Goal: Transaction & Acquisition: Book appointment/travel/reservation

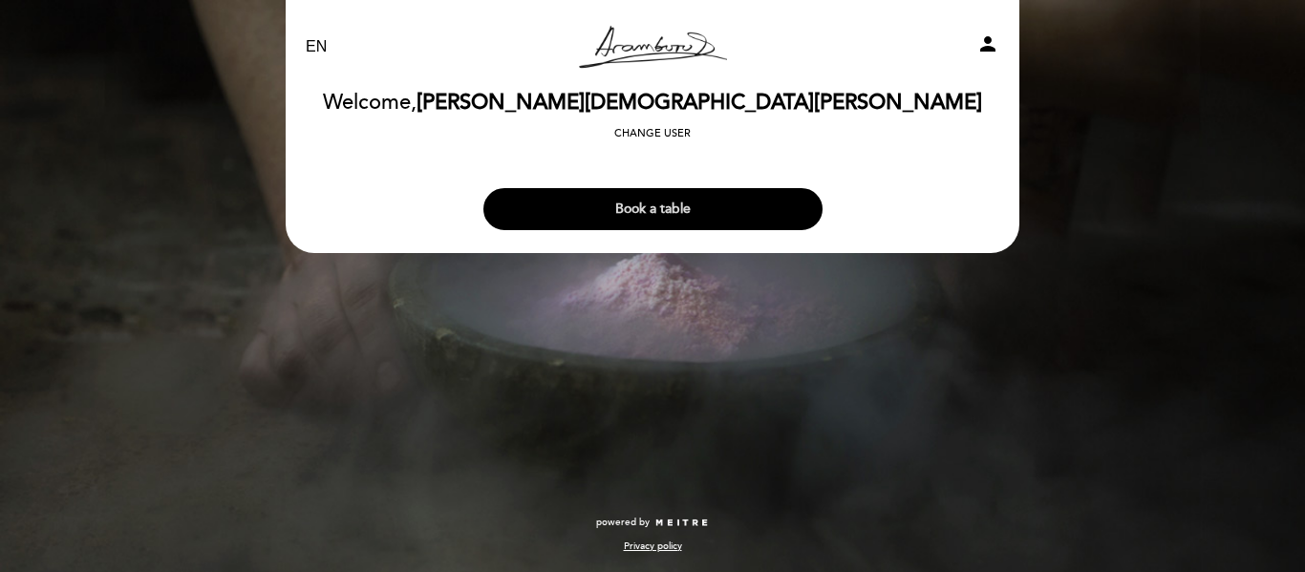
click at [670, 203] on button "Book a table" at bounding box center [652, 209] width 339 height 42
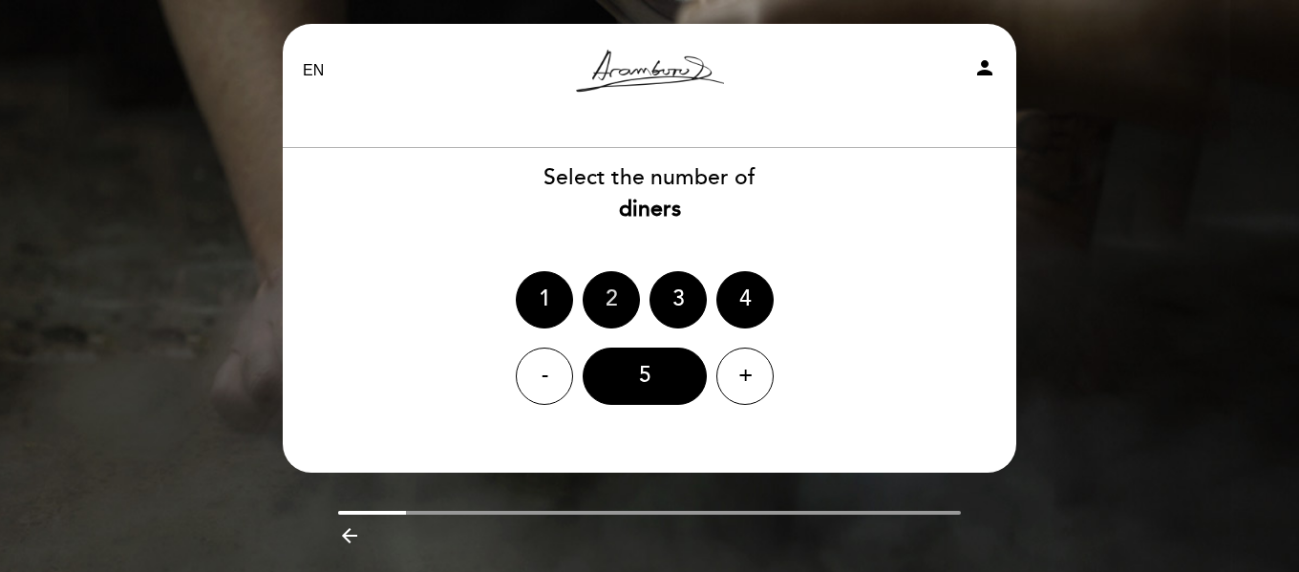
click at [610, 297] on div "2" at bounding box center [611, 299] width 57 height 57
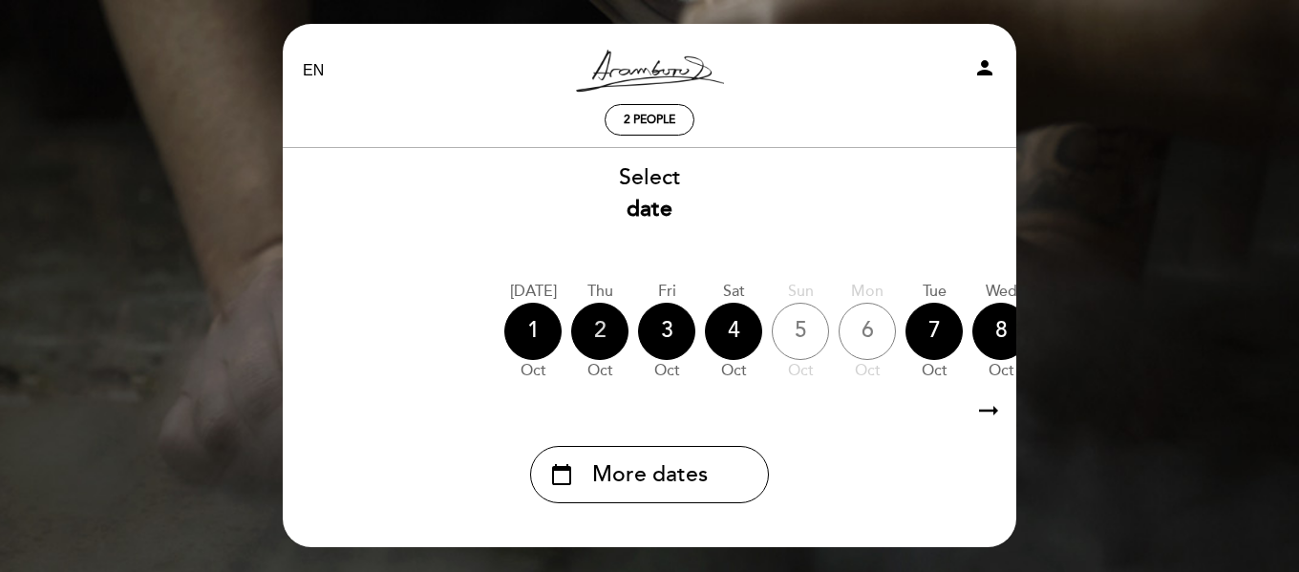
click at [604, 324] on div "2" at bounding box center [599, 331] width 57 height 57
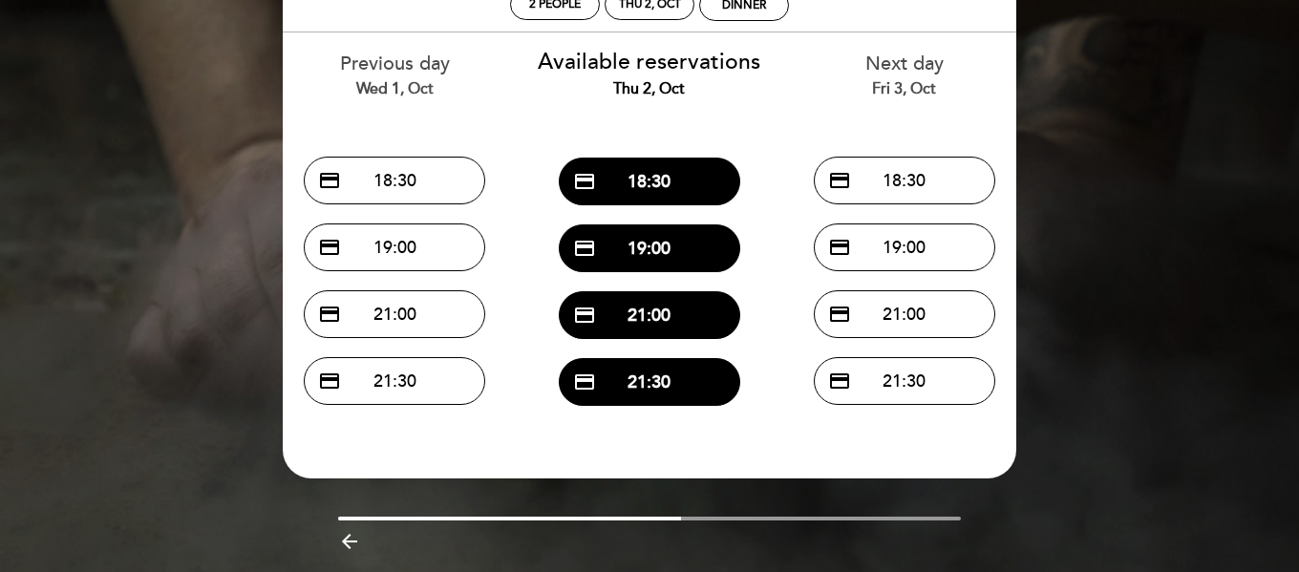
scroll to position [82, 0]
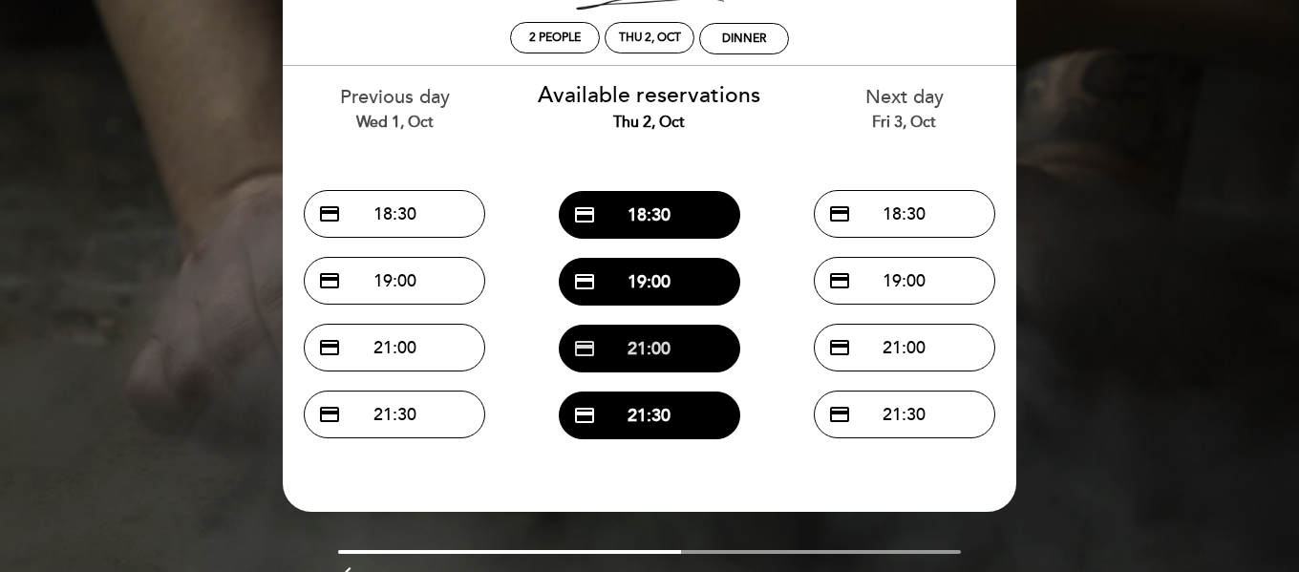
click at [655, 361] on button "credit_card 21:00" at bounding box center [650, 349] width 182 height 48
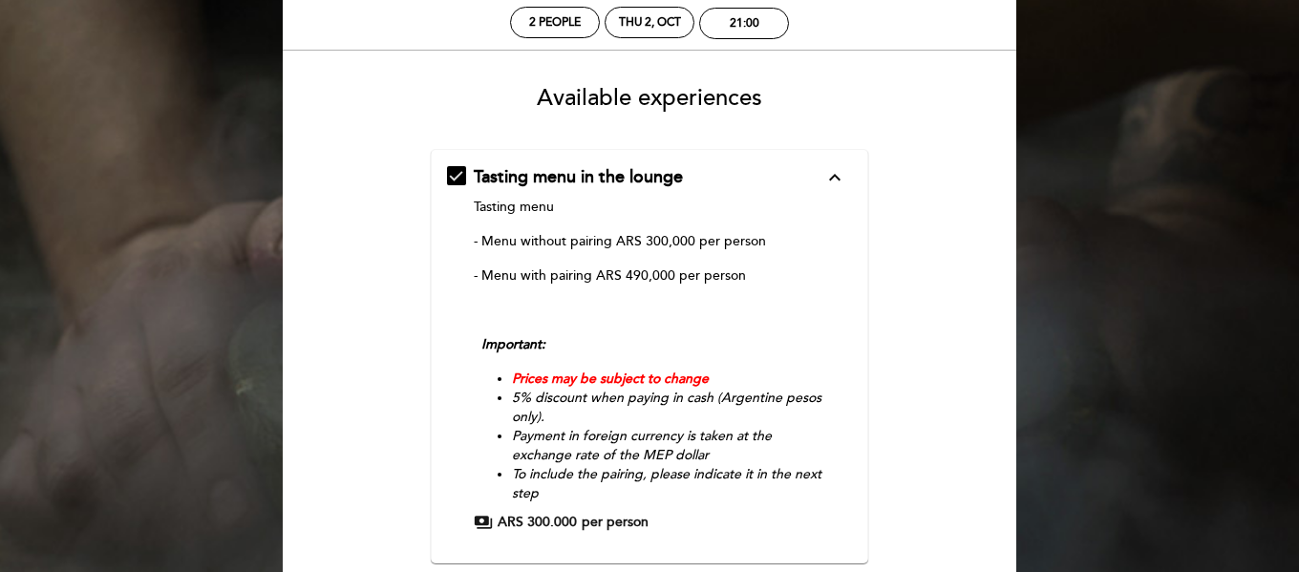
scroll to position [96, 0]
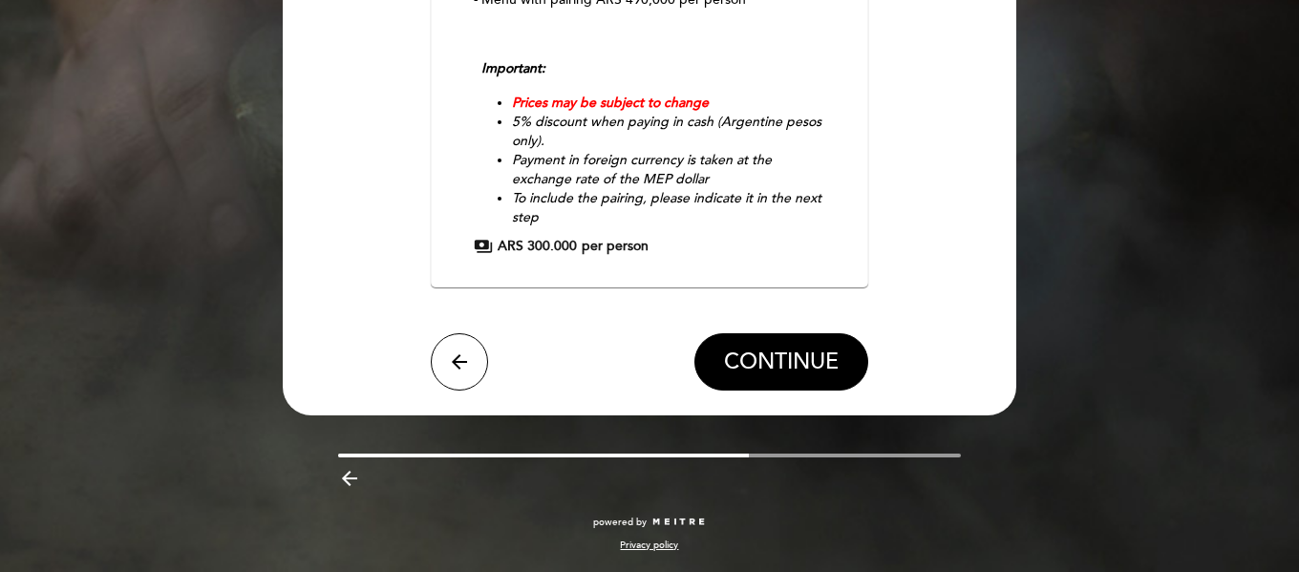
click at [769, 360] on span "CONTINUE" at bounding box center [781, 362] width 115 height 27
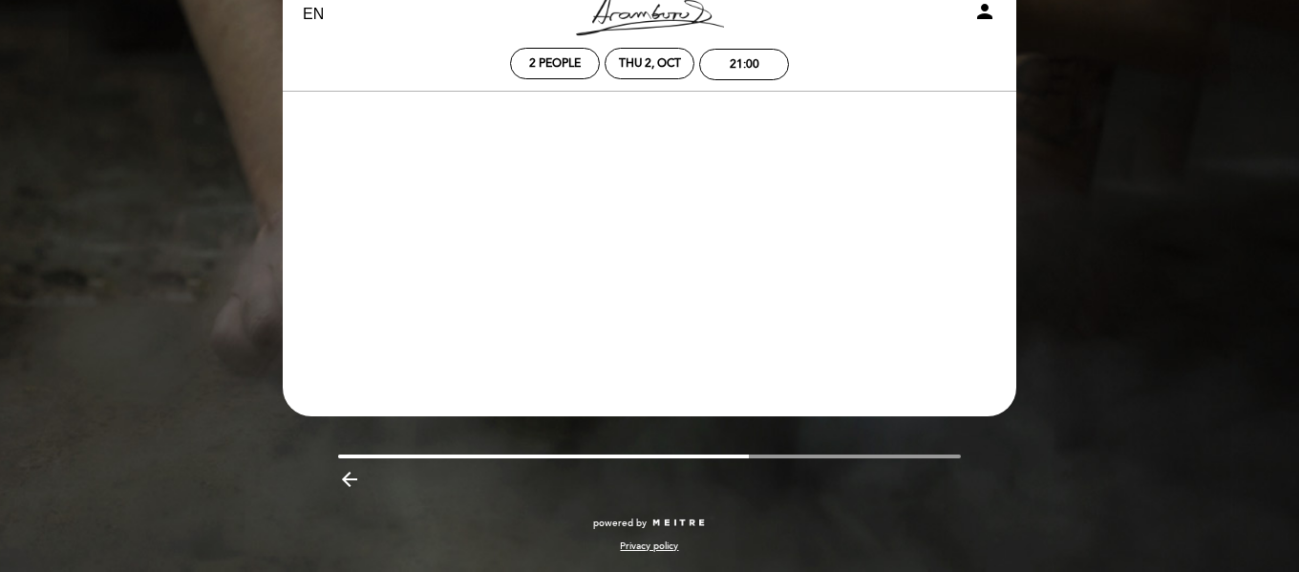
scroll to position [56, 0]
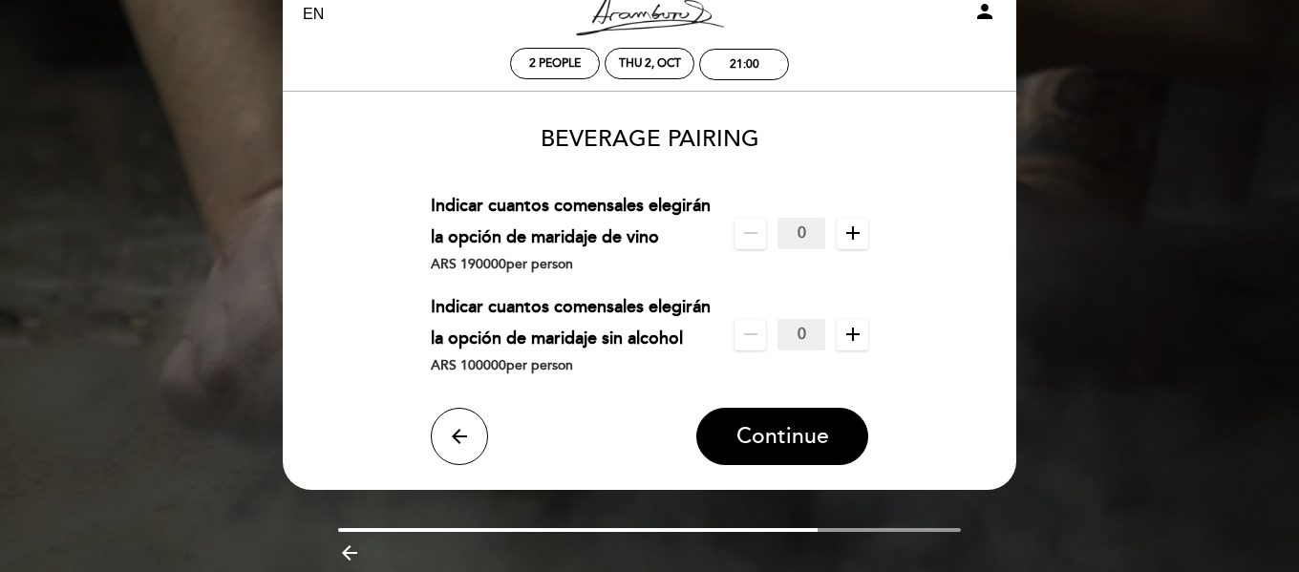
click at [865, 234] on span "add" at bounding box center [853, 234] width 32 height 32
click at [771, 445] on span "Continue" at bounding box center [783, 436] width 93 height 27
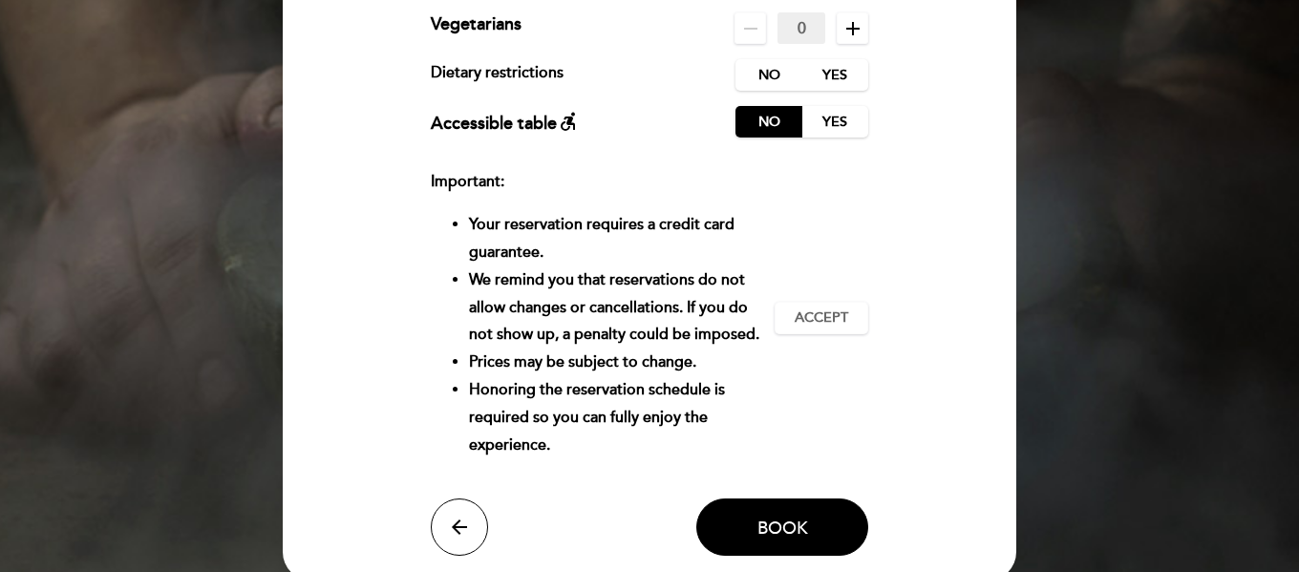
scroll to position [247, 0]
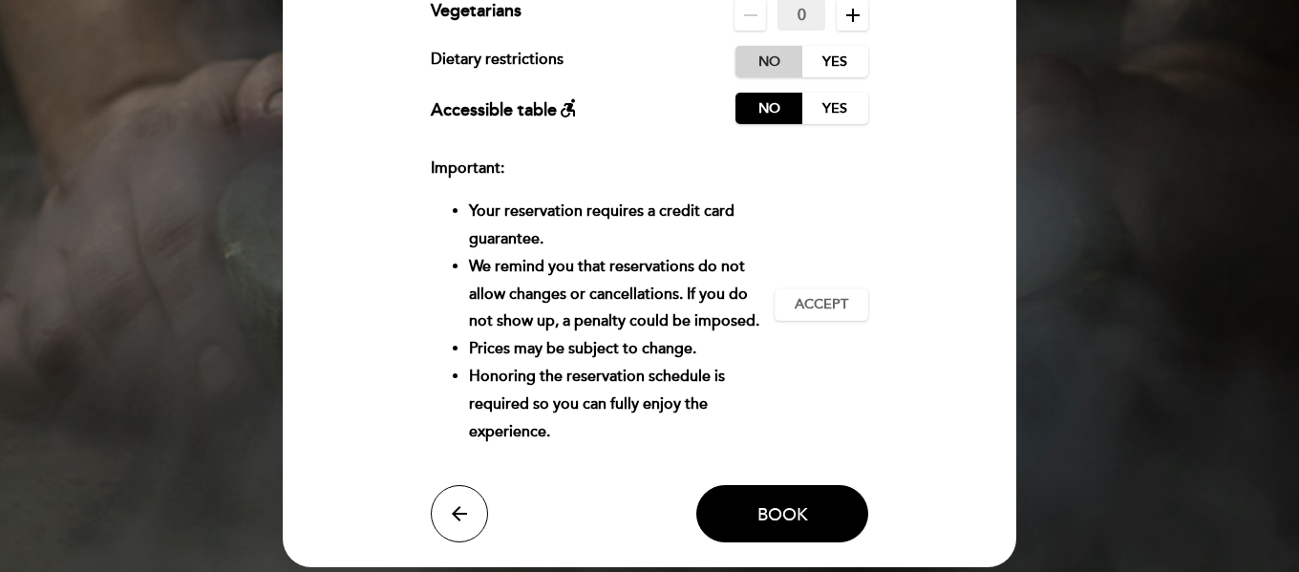
click at [776, 68] on label "No" at bounding box center [769, 62] width 67 height 32
click at [831, 314] on span "Accept" at bounding box center [822, 305] width 54 height 20
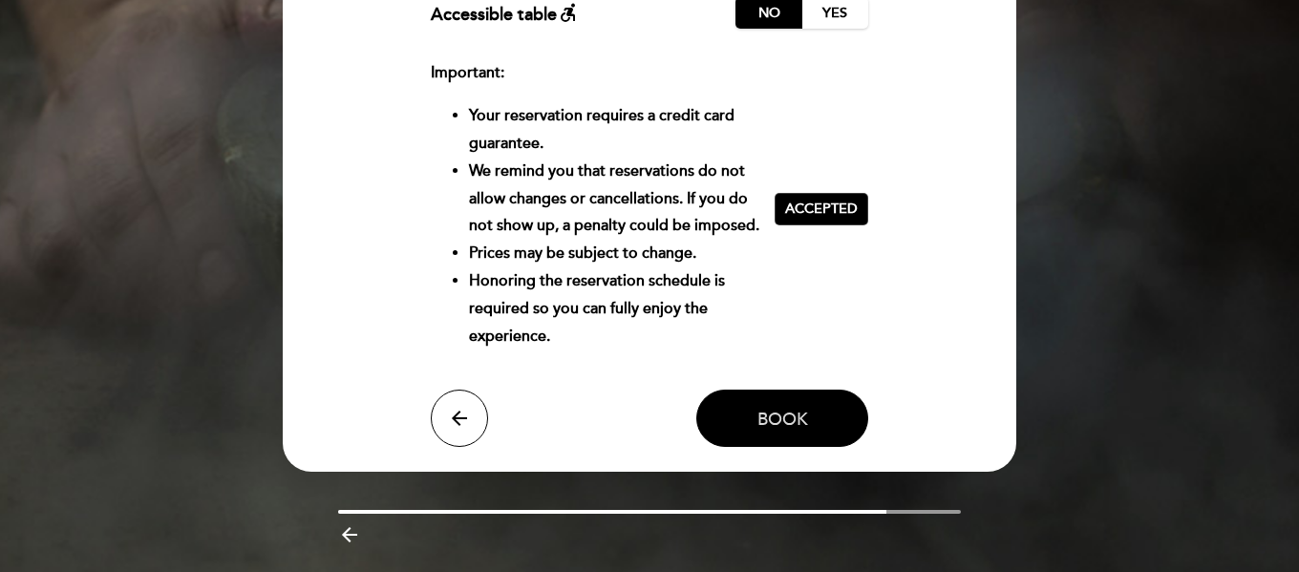
click at [805, 429] on span "Book" at bounding box center [783, 419] width 51 height 21
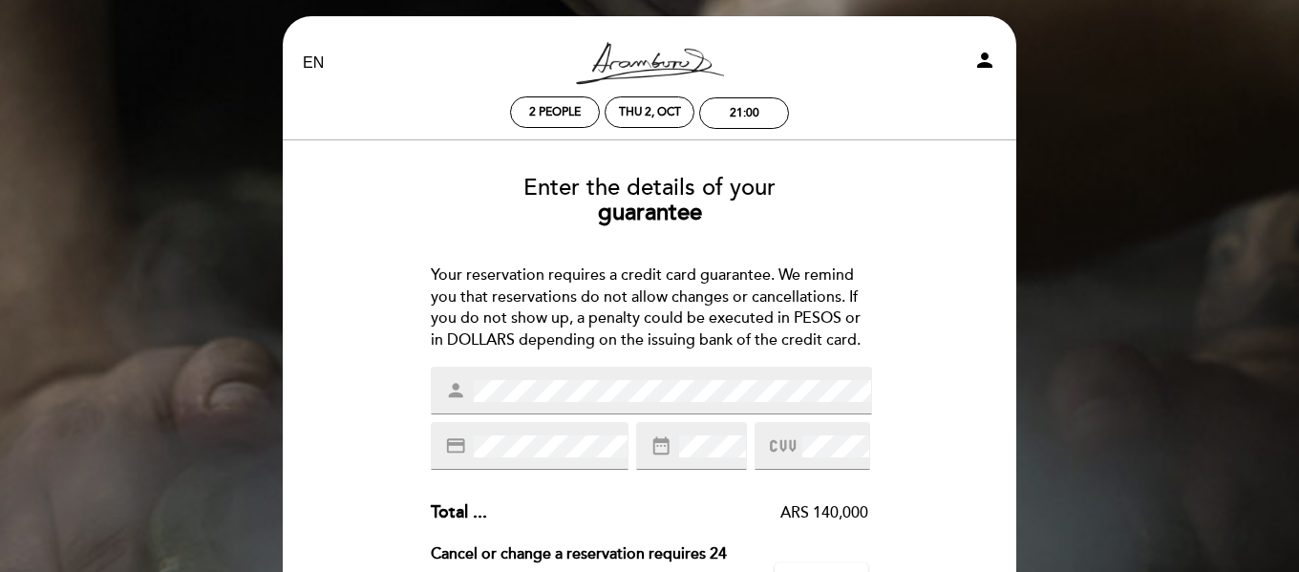
scroll to position [0, 0]
